Goal: Task Accomplishment & Management: Use online tool/utility

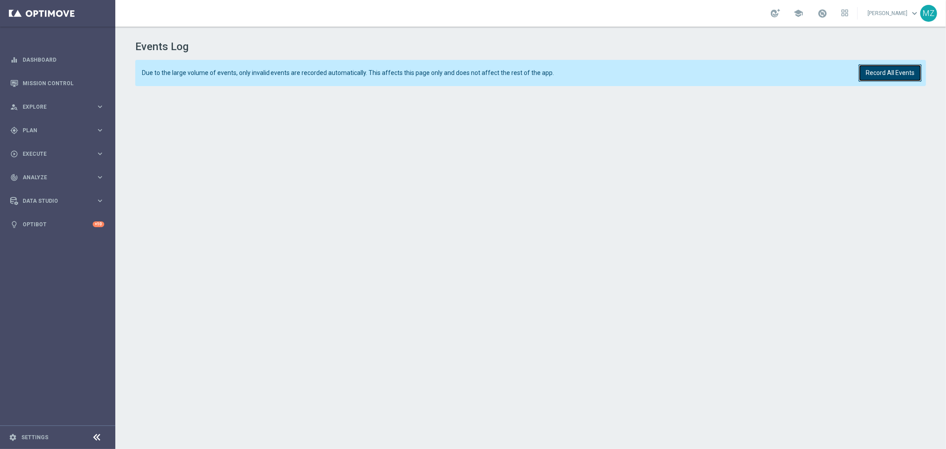
click at [889, 65] on button "Record All Events" at bounding box center [889, 72] width 63 height 17
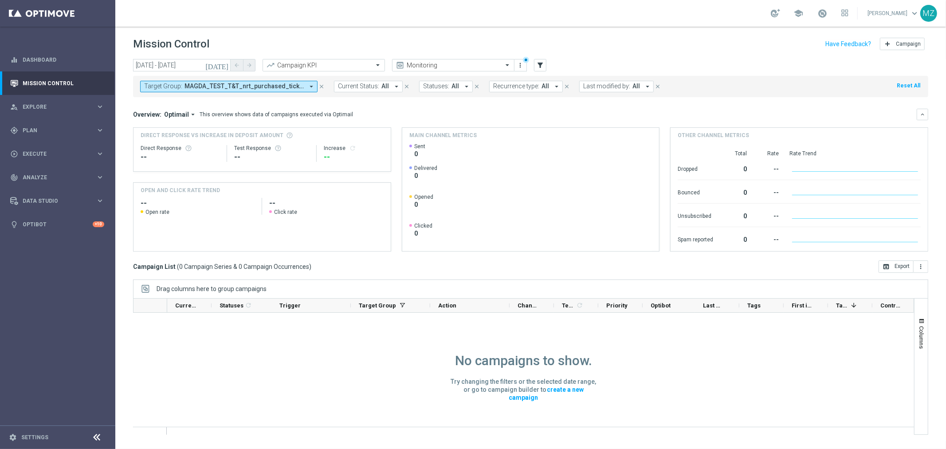
click at [310, 87] on icon "arrow_drop_down" at bounding box center [311, 86] width 8 height 8
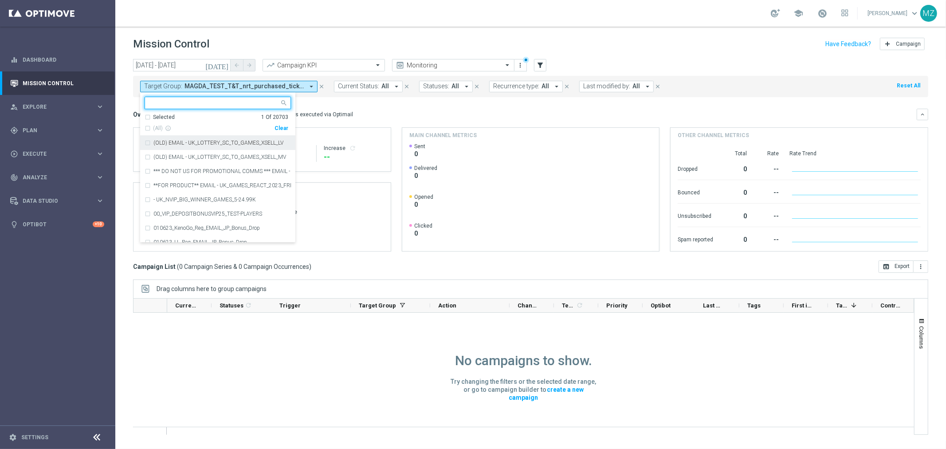
click at [0, 0] on div "Clear" at bounding box center [0, 0] width 0 height 0
click at [214, 102] on input "text" at bounding box center [214, 103] width 130 height 8
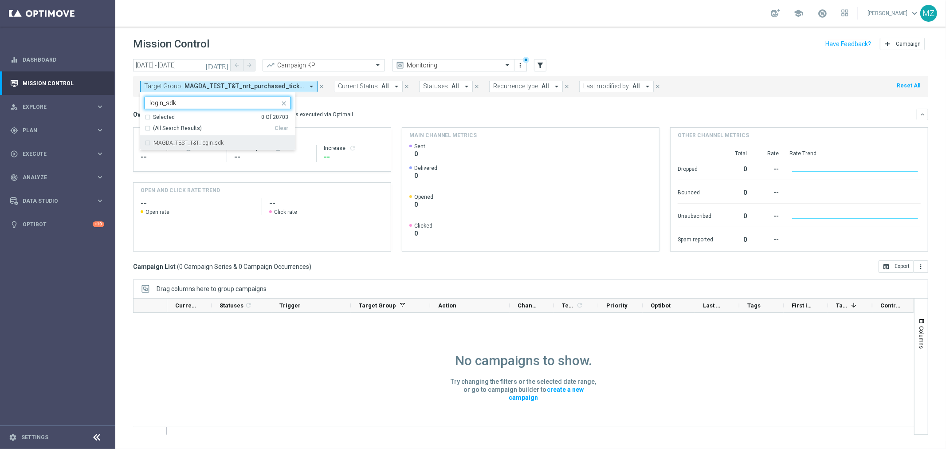
click at [207, 142] on label "MAGDA_TEST_T&T_login_sdk" at bounding box center [188, 142] width 70 height 5
type input "login_sdk"
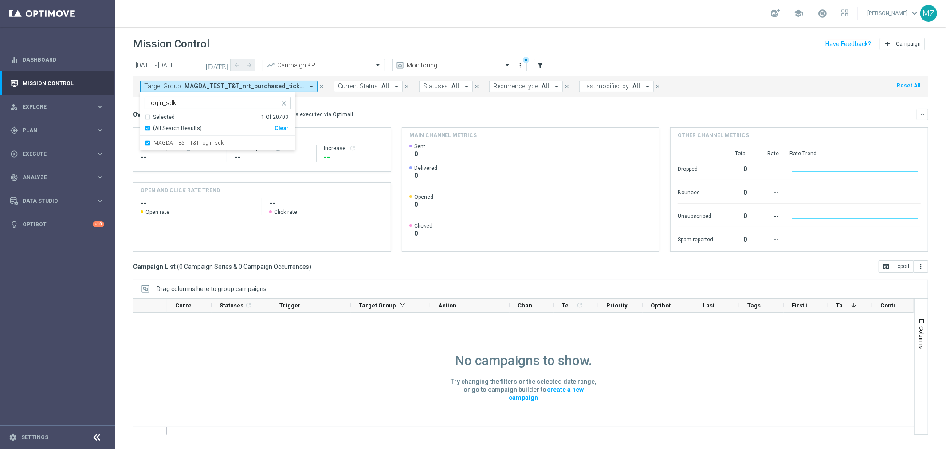
click at [435, 33] on header "Mission Control add Campaign" at bounding box center [530, 43] width 831 height 32
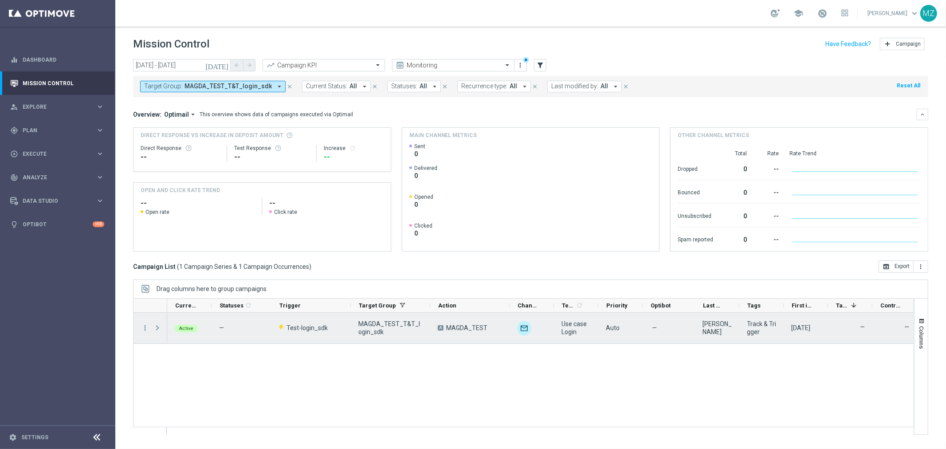
click at [157, 324] on span at bounding box center [157, 327] width 8 height 7
